Goal: Task Accomplishment & Management: Use online tool/utility

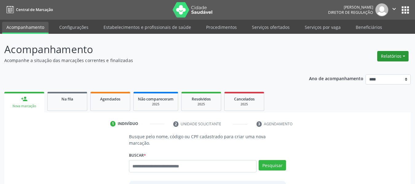
click at [396, 57] on button "Relatórios" at bounding box center [392, 56] width 31 height 10
click at [373, 74] on link "Consolidado" at bounding box center [375, 78] width 66 height 9
click at [398, 58] on button "Relatórios" at bounding box center [392, 56] width 31 height 10
click at [381, 69] on link "Acompanhamento" at bounding box center [375, 69] width 66 height 9
click at [401, 57] on button "Relatórios" at bounding box center [392, 56] width 31 height 10
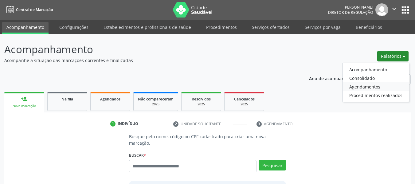
click at [382, 86] on link "Agendamentos" at bounding box center [375, 86] width 66 height 9
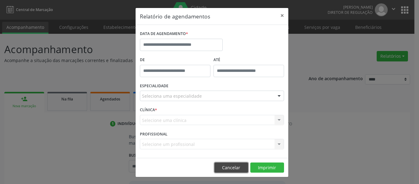
click at [234, 166] on button "Cancelar" at bounding box center [232, 167] width 34 height 10
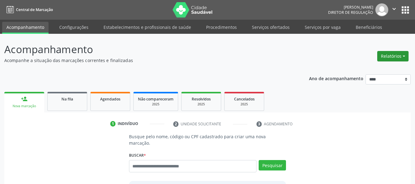
click at [403, 57] on button "Relatórios" at bounding box center [392, 56] width 31 height 10
click at [393, 71] on link "Acompanhamento" at bounding box center [375, 69] width 66 height 9
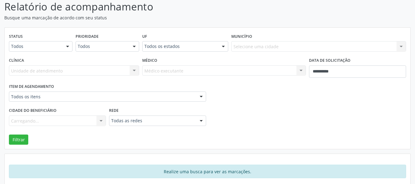
scroll to position [50, 0]
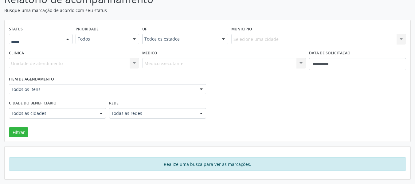
click at [62, 40] on div "Todos Agendado Na fila Caso resolvido Cancelado Ausente Nenhum resultado encont…" at bounding box center [41, 39] width 64 height 10
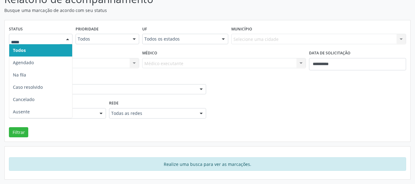
click at [62, 40] on div at bounding box center [41, 39] width 64 height 10
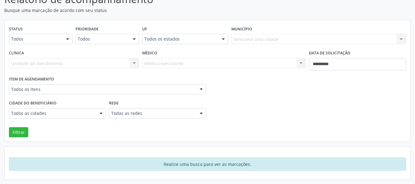
click at [296, 109] on div "Cidade do beneficiário Todos as cidades Todos as cidades [GEOGRAPHIC_DATA] A [G…" at bounding box center [207, 111] width 400 height 24
click at [323, 65] on input "**********" at bounding box center [357, 64] width 97 height 12
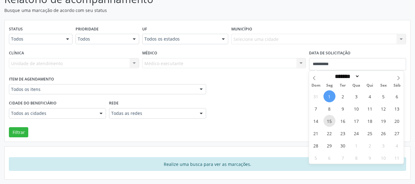
click at [330, 122] on span "15" at bounding box center [329, 121] width 12 height 12
type input "**********"
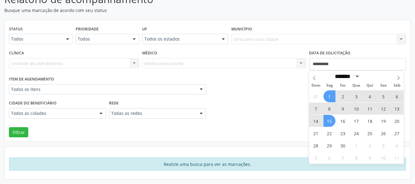
click at [330, 95] on span "1" at bounding box center [329, 96] width 12 height 12
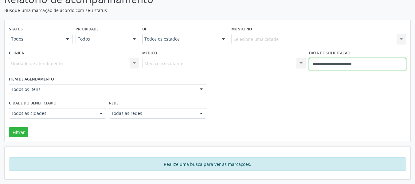
click at [333, 63] on input "**********" at bounding box center [357, 64] width 97 height 12
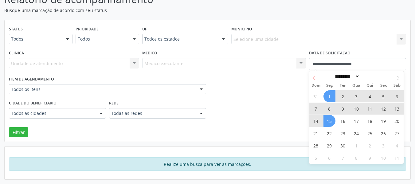
click at [313, 78] on icon at bounding box center [314, 78] width 2 height 4
select select "*"
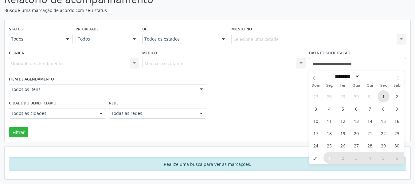
click at [381, 95] on span "1" at bounding box center [383, 96] width 12 height 12
type input "**********"
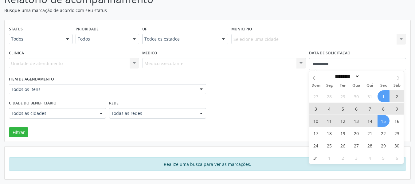
click at [385, 119] on span "15" at bounding box center [383, 121] width 12 height 12
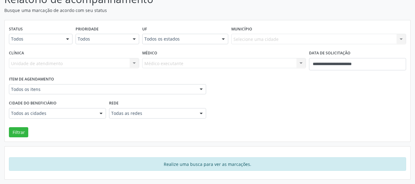
click at [279, 114] on div "Cidade do beneficiário Todos as cidades Todos as cidades [GEOGRAPHIC_DATA] A [G…" at bounding box center [207, 111] width 400 height 24
click at [23, 133] on button "Filtrar" at bounding box center [18, 132] width 19 height 10
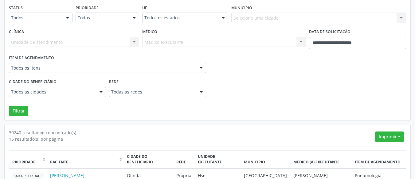
scroll to position [81, 0]
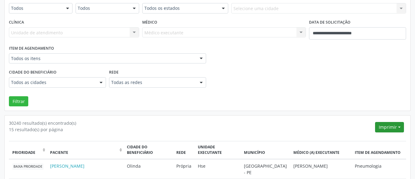
click at [393, 128] on button "Imprimir" at bounding box center [389, 127] width 29 height 10
click at [372, 157] on link "CSV Individualizado" at bounding box center [377, 157] width 53 height 9
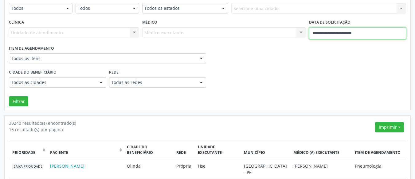
click at [371, 36] on input "**********" at bounding box center [357, 33] width 97 height 12
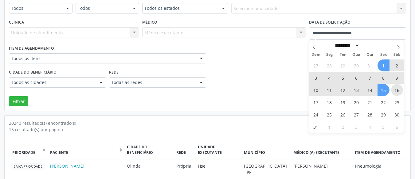
click at [395, 90] on span "16" at bounding box center [397, 90] width 12 height 12
type input "**********"
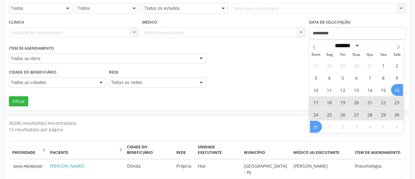
click at [315, 124] on span "31" at bounding box center [316, 127] width 12 height 12
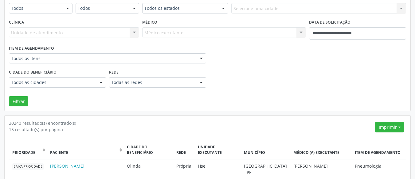
click at [276, 77] on div "Cidade do beneficiário Todos as cidades Todos as cidades [GEOGRAPHIC_DATA] A [G…" at bounding box center [207, 80] width 400 height 24
click at [19, 102] on button "Filtrar" at bounding box center [18, 101] width 19 height 10
click at [389, 125] on button "Imprimir" at bounding box center [389, 127] width 29 height 10
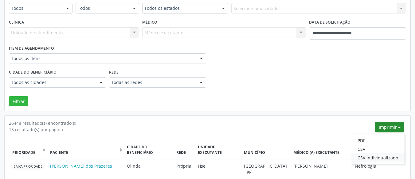
click at [385, 157] on link "CSV Individualizado" at bounding box center [377, 157] width 53 height 9
